Goal: Information Seeking & Learning: Learn about a topic

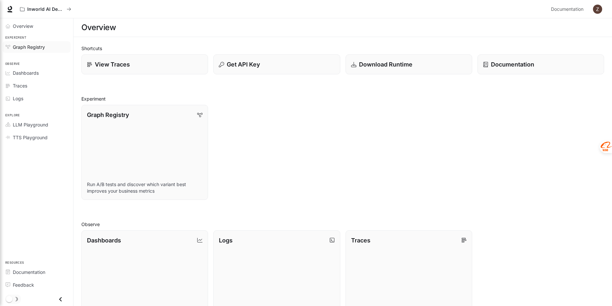
click at [34, 45] on span "Graph Registry" at bounding box center [29, 47] width 32 height 7
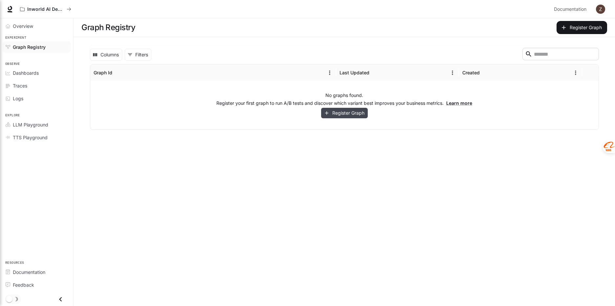
click at [358, 115] on button "Register Graph" at bounding box center [344, 113] width 47 height 11
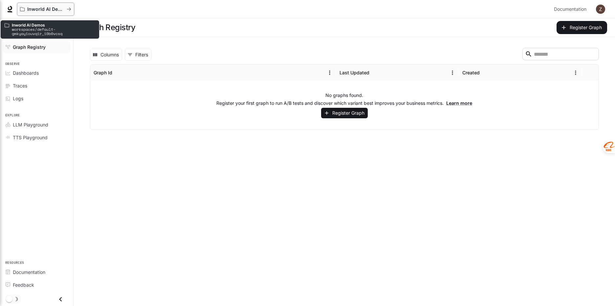
click at [37, 8] on p "Inworld AI Demos" at bounding box center [45, 10] width 37 height 6
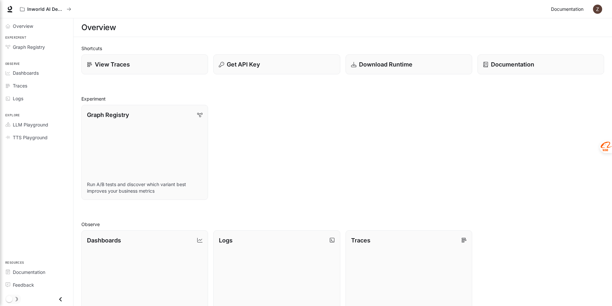
click at [565, 11] on span "Documentation" at bounding box center [567, 9] width 32 height 8
